Goal: Information Seeking & Learning: Learn about a topic

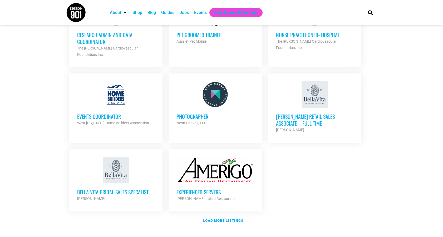
scroll to position [555, 0]
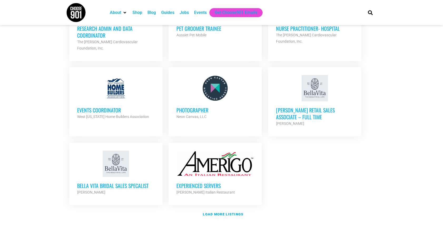
click at [283, 121] on strong "[PERSON_NAME]" at bounding box center [290, 123] width 28 height 4
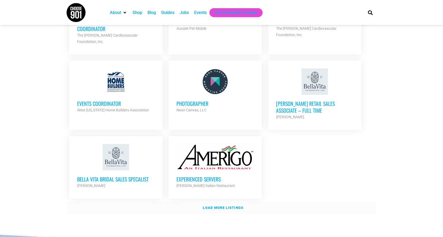
click at [219, 206] on strong "Load more listings" at bounding box center [223, 208] width 41 height 4
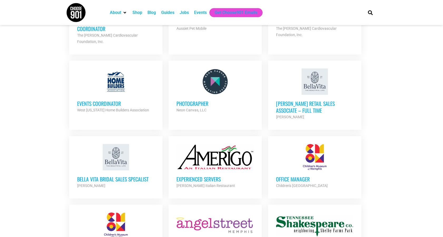
click at [110, 176] on h3 "Bella Vita Bridal Sales Specalist" at bounding box center [115, 179] width 77 height 7
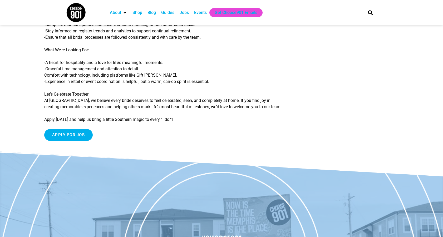
scroll to position [213, 0]
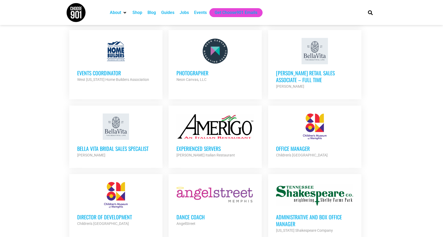
scroll to position [599, 0]
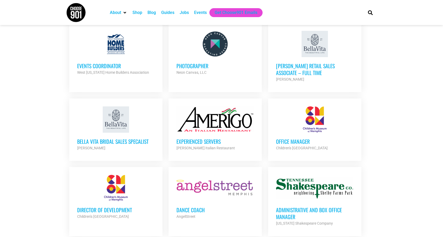
click at [288, 138] on h3 "Office Manager" at bounding box center [314, 141] width 77 height 7
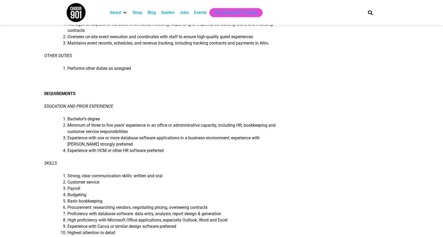
scroll to position [284, 0]
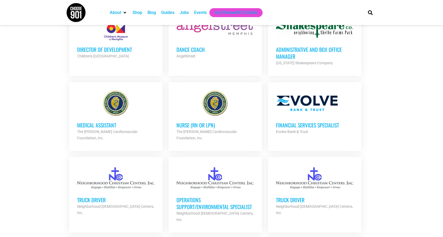
scroll to position [760, 0]
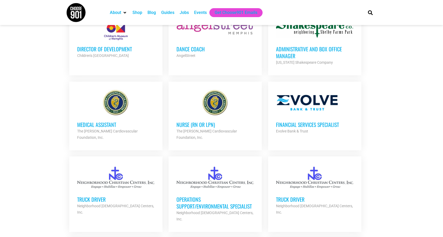
click at [91, 196] on h3 "Truck Driver" at bounding box center [115, 199] width 77 height 7
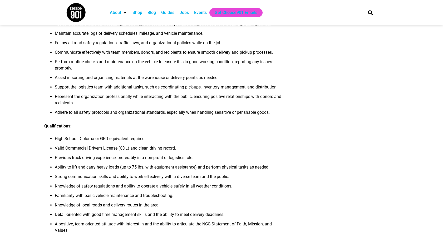
scroll to position [146, 0]
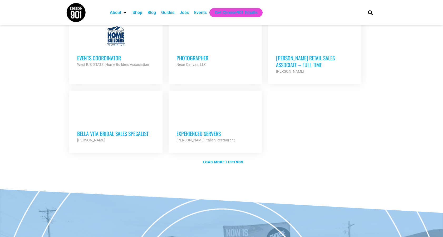
scroll to position [611, 0]
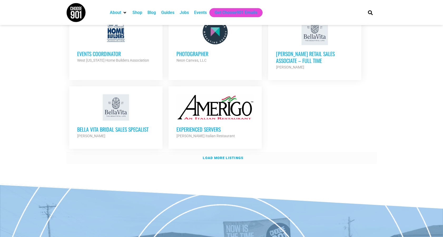
click at [226, 156] on strong "Load more listings" at bounding box center [223, 158] width 41 height 4
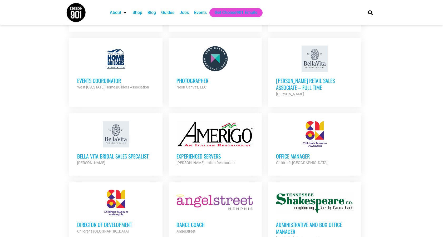
scroll to position [579, 0]
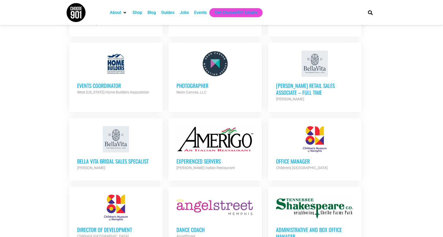
click at [105, 82] on h3 "Events Coordinator" at bounding box center [115, 85] width 77 height 7
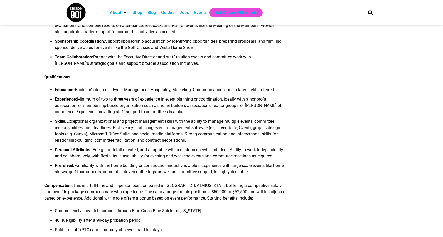
scroll to position [280, 0]
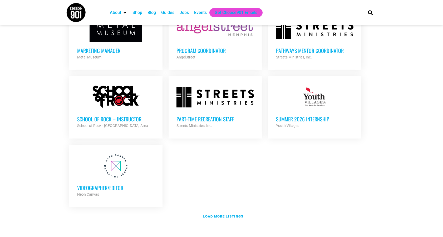
scroll to position [1060, 0]
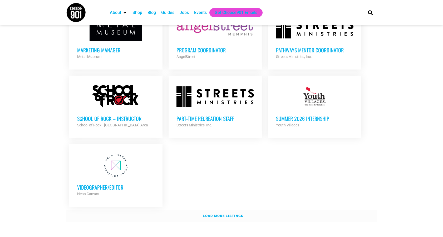
click at [220, 214] on strong "Load more listings" at bounding box center [223, 216] width 41 height 4
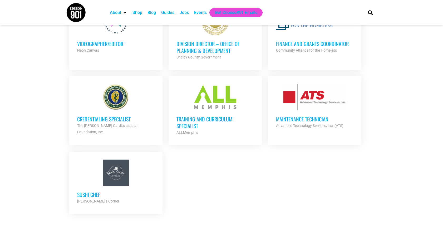
scroll to position [1245, 0]
